Goal: Navigation & Orientation: Find specific page/section

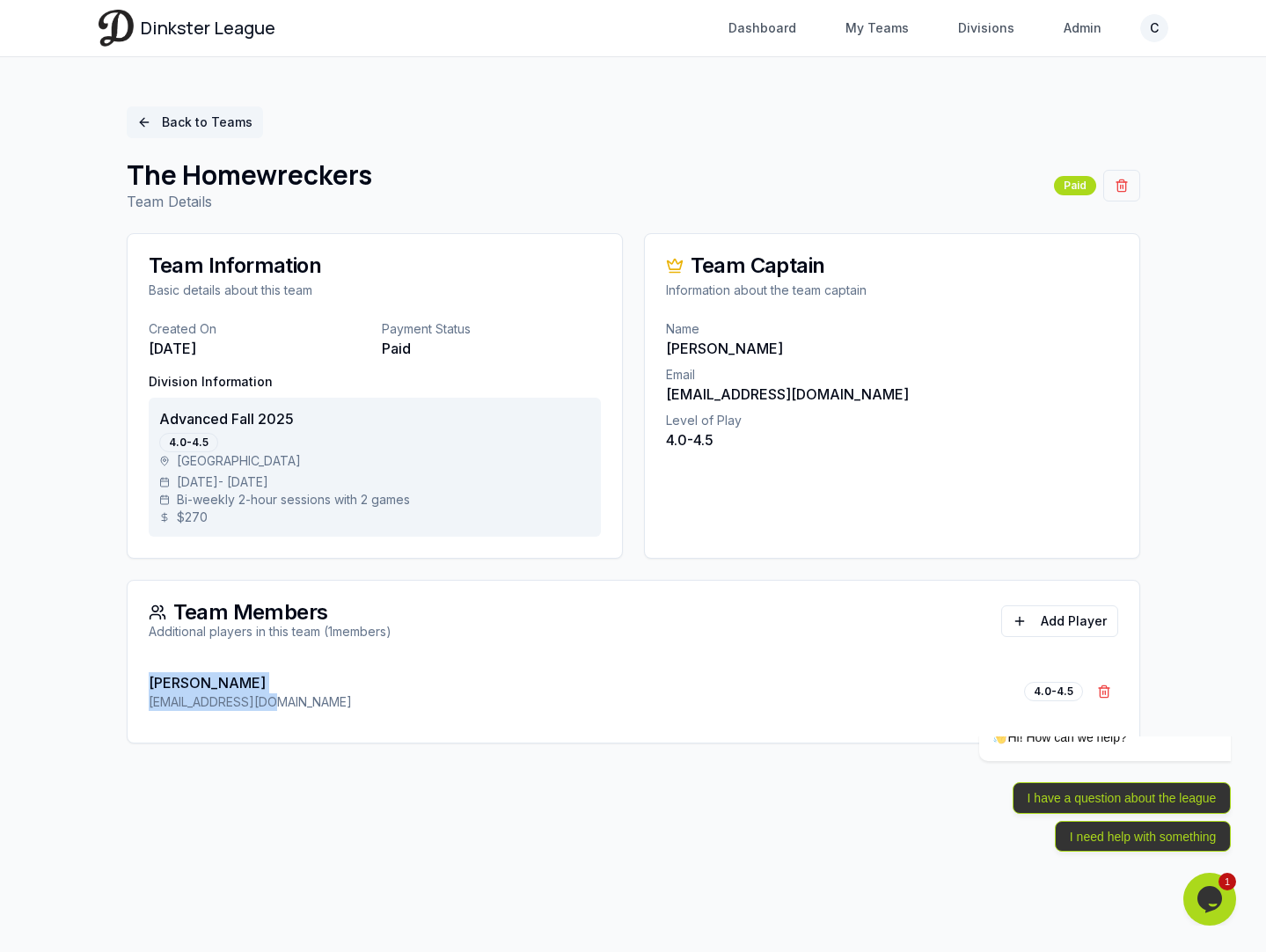
click at [201, 127] on link "Back to Teams" at bounding box center [194, 123] width 136 height 31
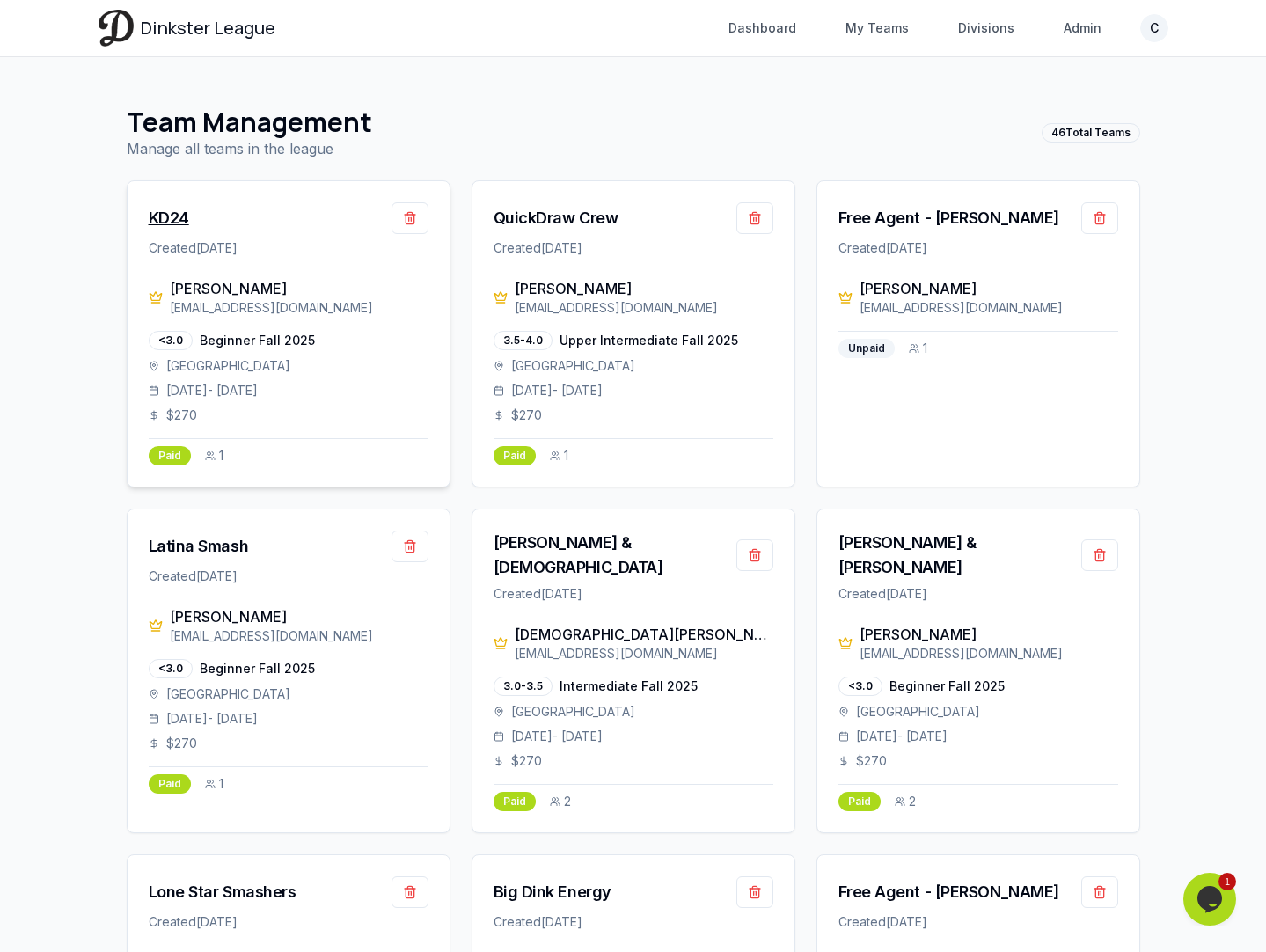
click at [170, 216] on div "KD24" at bounding box center [169, 218] width 40 height 25
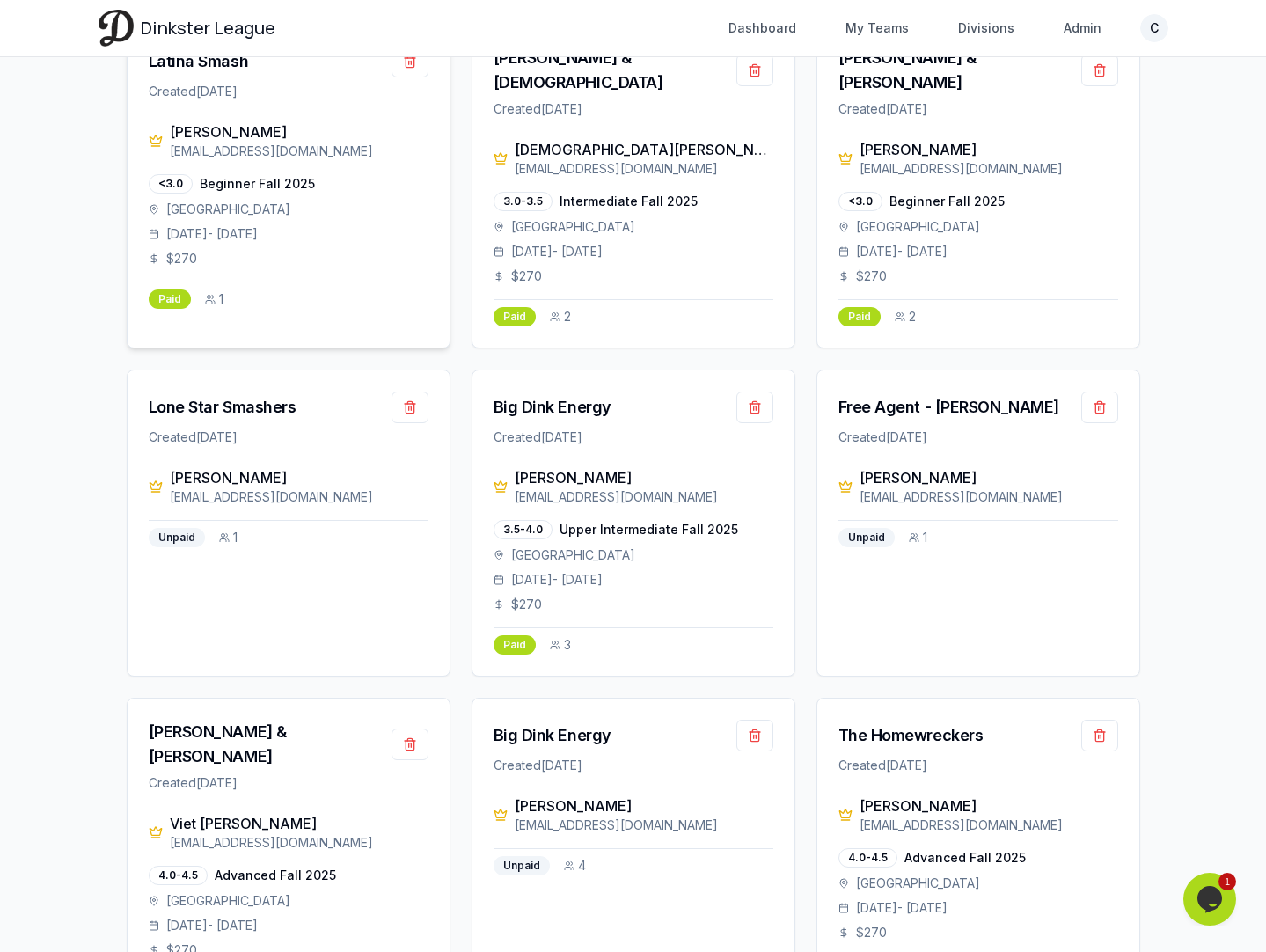
scroll to position [594, 0]
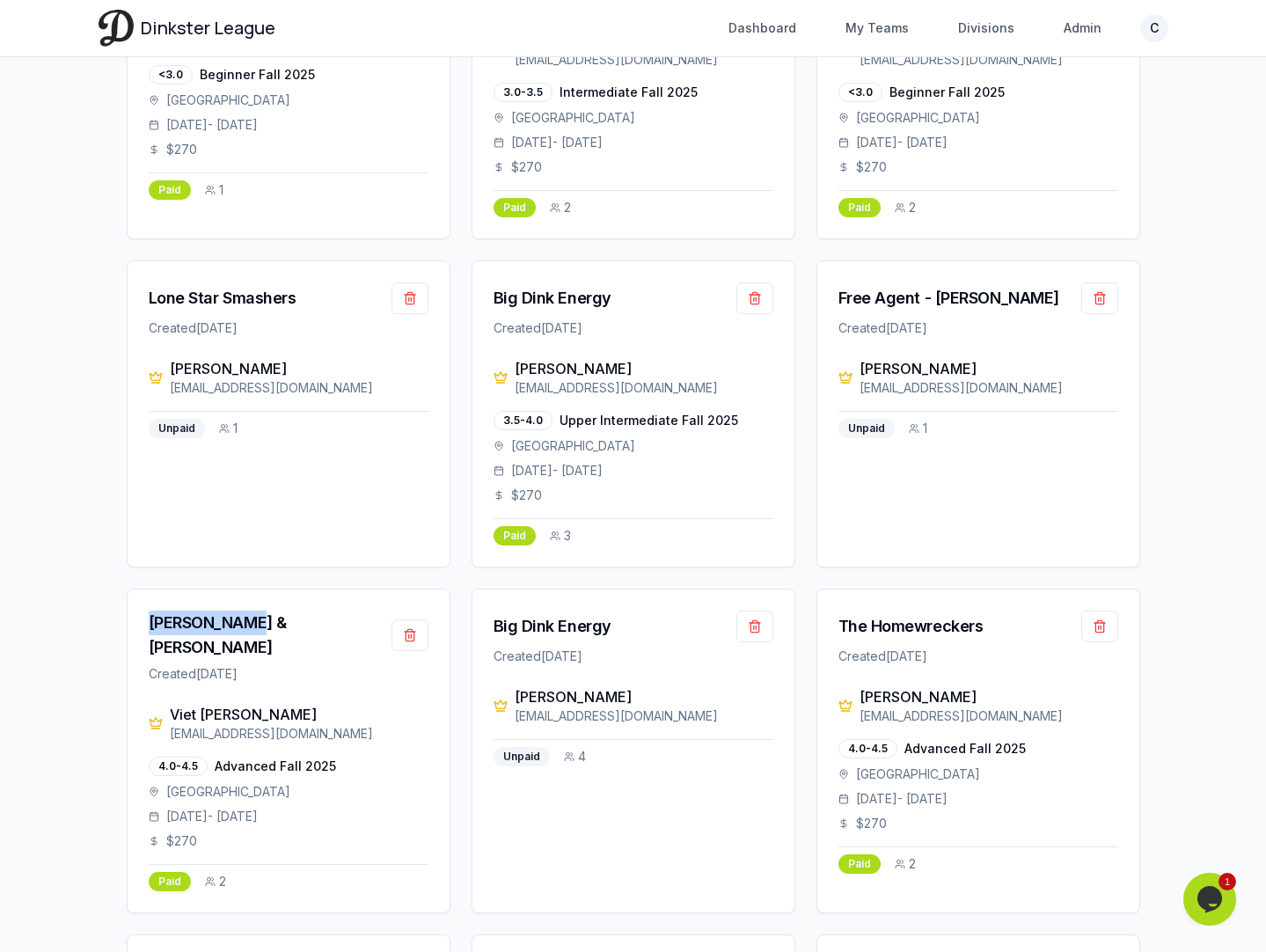
drag, startPoint x: 259, startPoint y: 608, endPoint x: 97, endPoint y: 608, distance: 162.0
copy div "Kevin & Juan"
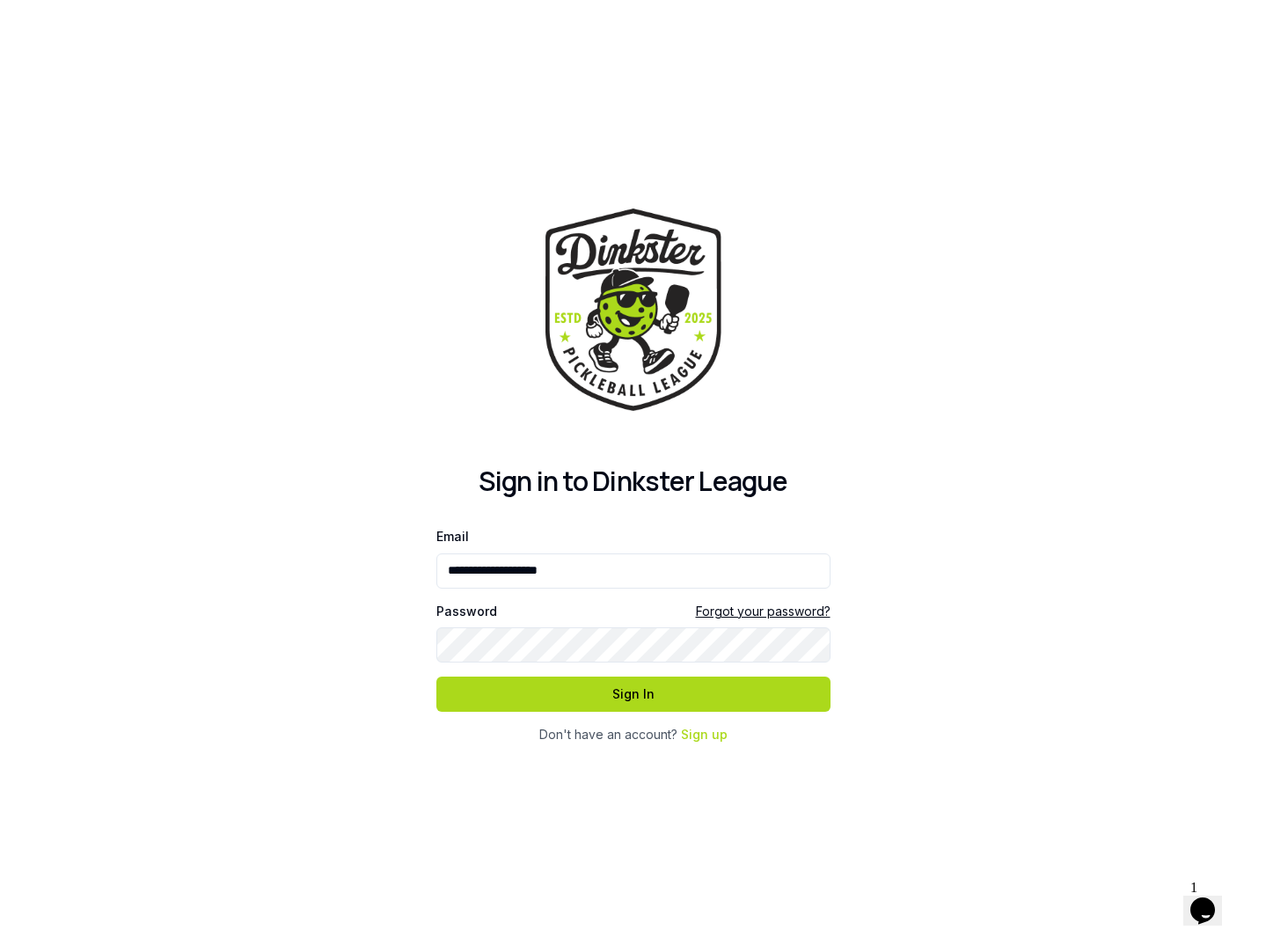
click at [436, 596] on div at bounding box center [436, 596] width 0 height 0
type input "**********"
click at [673, 700] on button "Sign In" at bounding box center [633, 694] width 394 height 35
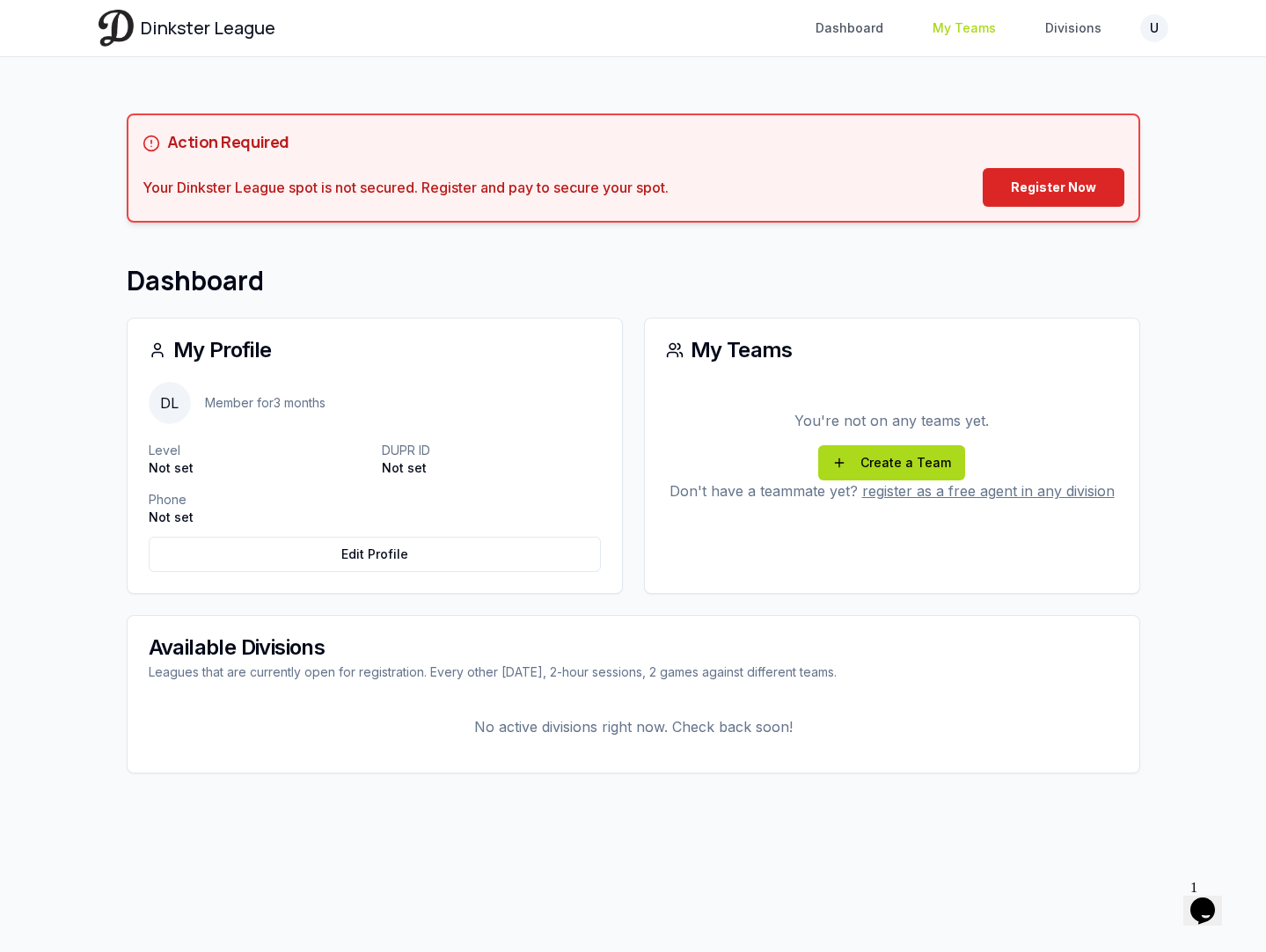
click at [964, 26] on link "My Teams" at bounding box center [964, 28] width 84 height 31
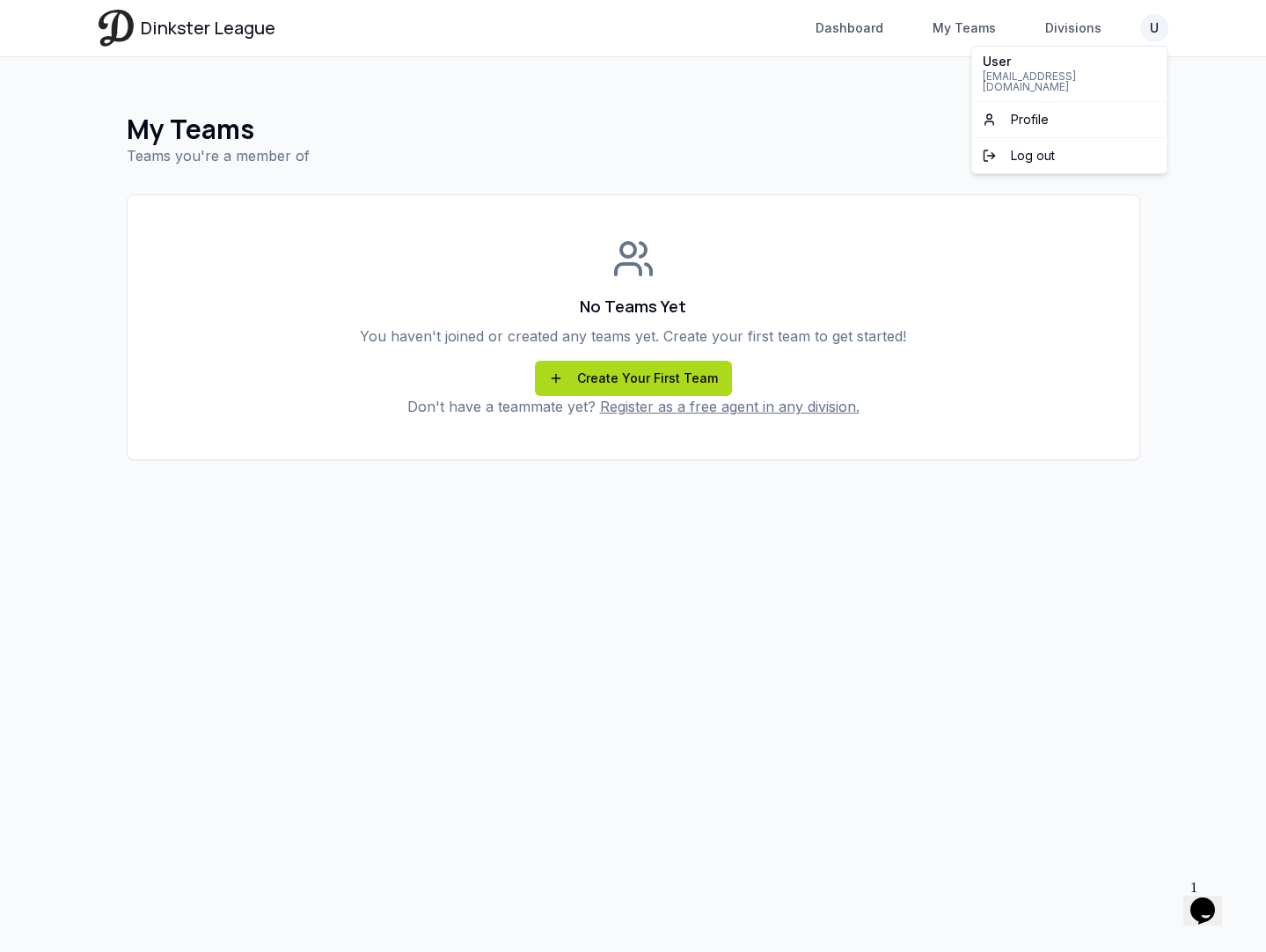
click at [1153, 30] on html "Dinkster League Dashboard My Teams Divisions U Toggle navigation menu Dashboard…" at bounding box center [633, 476] width 1266 height 952
click at [708, 68] on html "Dinkster League Dashboard My Teams Divisions U Toggle navigation menu Dashboard…" at bounding box center [633, 476] width 1266 height 952
click at [1159, 28] on html "Dinkster League Dashboard My Teams Divisions U Toggle navigation menu Dashboard…" at bounding box center [633, 476] width 1266 height 952
click at [1067, 142] on div "Log out" at bounding box center [1070, 155] width 188 height 28
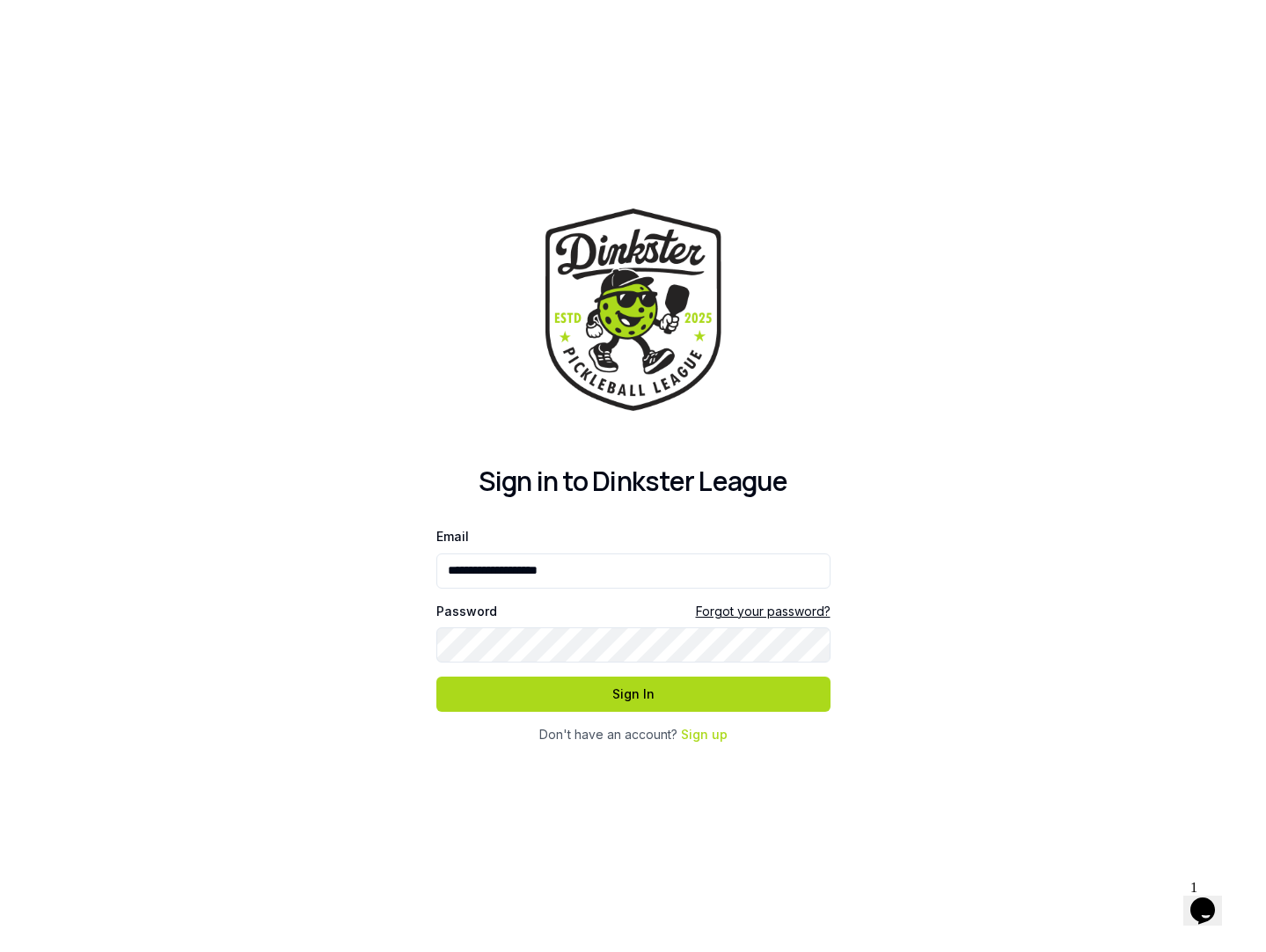
click at [694, 713] on div "**********" at bounding box center [633, 634] width 394 height 219
click at [694, 693] on button "Sign In" at bounding box center [633, 694] width 394 height 35
